Goal: Task Accomplishment & Management: Complete application form

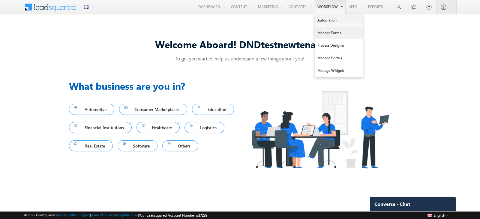
click at [335, 37] on link "Manage Forms" at bounding box center [339, 33] width 48 height 13
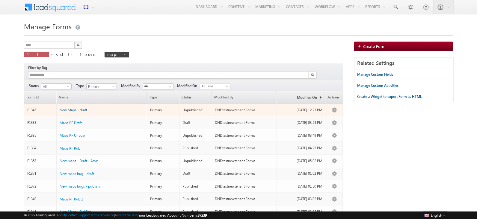
click at [80, 108] on span "New Maps - draft" at bounding box center [74, 110] width 28 height 4
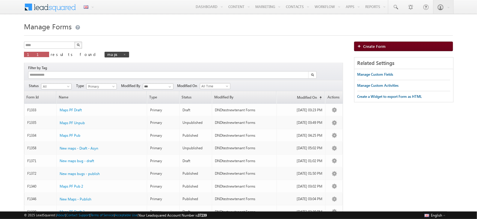
click at [381, 47] on span "Create Form" at bounding box center [375, 46] width 22 height 5
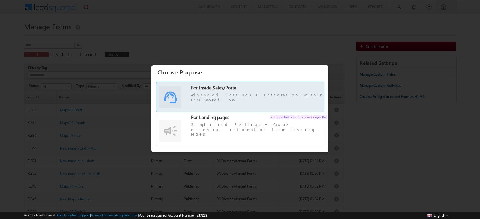
click at [196, 101] on span "Advanced Settings Integration within CRM workflow" at bounding box center [259, 97] width 136 height 10
